Goal: Transaction & Acquisition: Purchase product/service

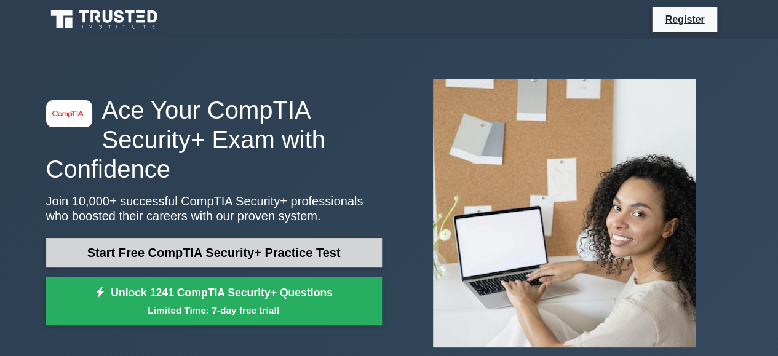
click at [196, 249] on link "Start Free CompTIA Security+ Practice Test" at bounding box center [214, 253] width 336 height 30
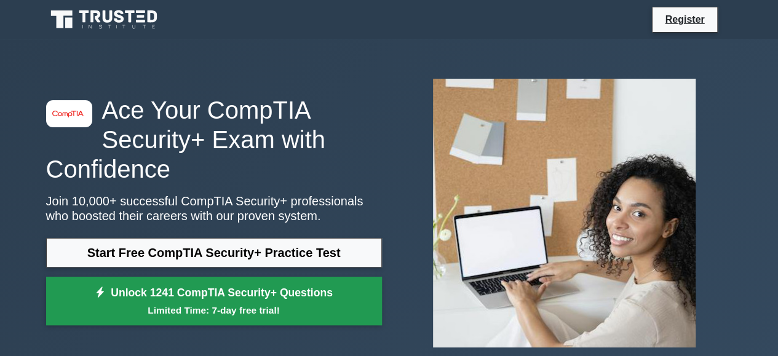
click at [181, 297] on link "Unlock 1241 CompTIA Security+ Questions Limited Time: 7-day free trial!" at bounding box center [214, 301] width 336 height 49
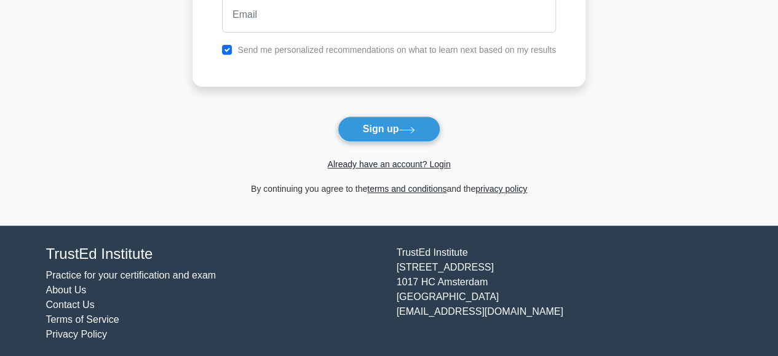
scroll to position [184, 0]
